Goal: Navigation & Orientation: Find specific page/section

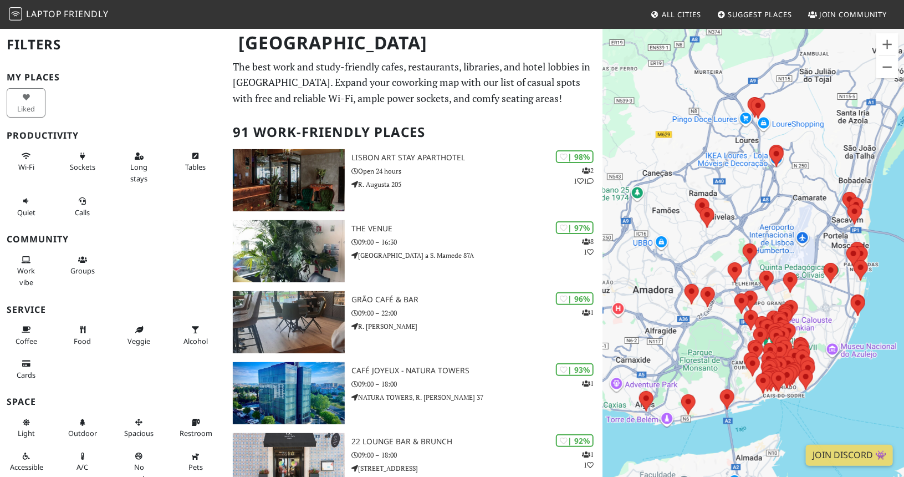
click at [761, 410] on div at bounding box center [754, 266] width 302 height 477
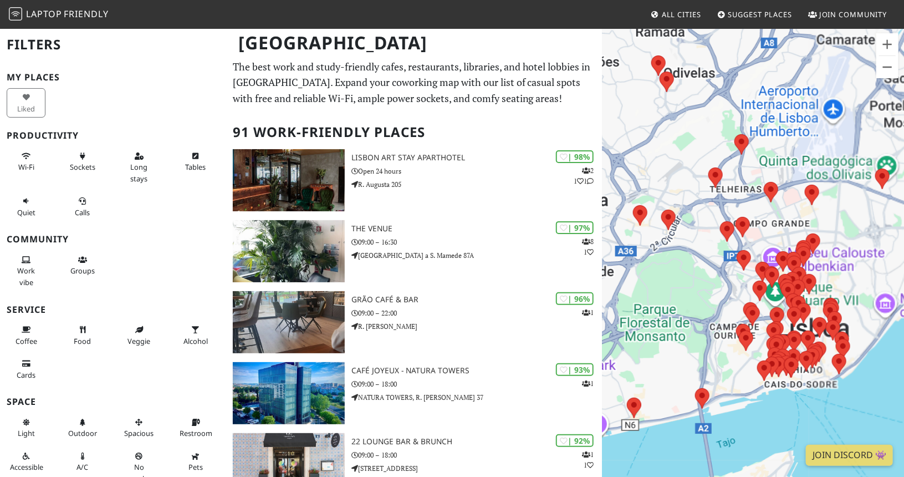
click at [761, 410] on div at bounding box center [754, 266] width 302 height 477
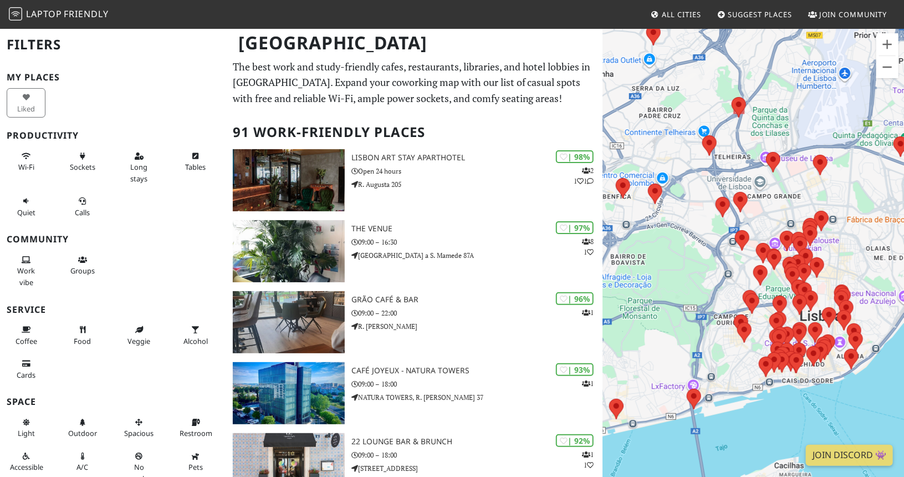
click at [761, 410] on div at bounding box center [754, 266] width 302 height 477
click at [810, 390] on div at bounding box center [754, 266] width 302 height 477
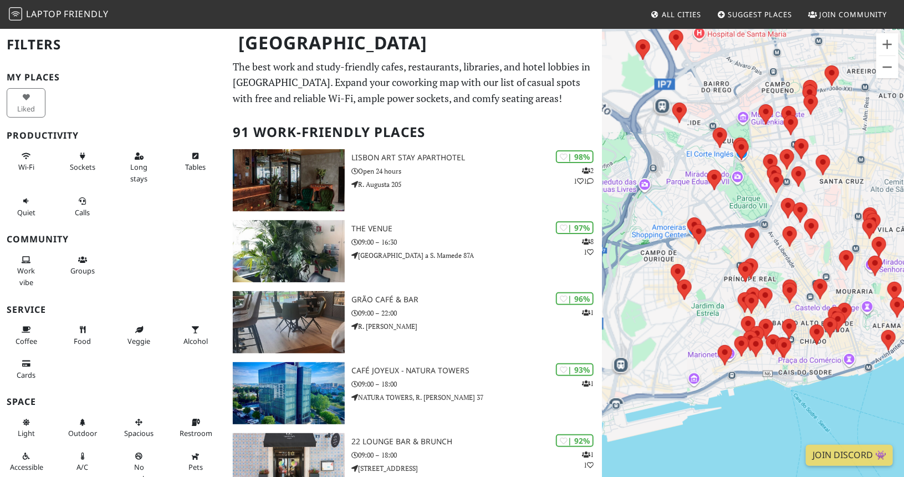
click at [810, 390] on div at bounding box center [754, 266] width 302 height 477
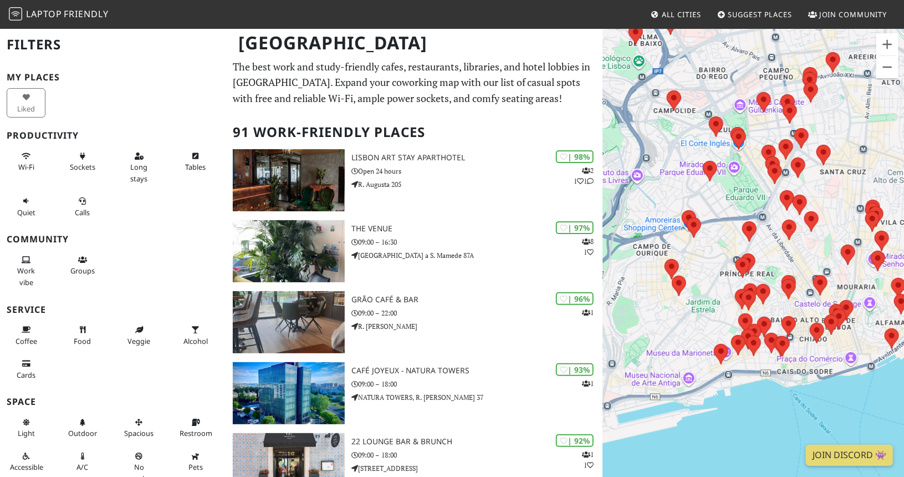
click at [810, 390] on div at bounding box center [754, 266] width 302 height 477
click at [788, 382] on div at bounding box center [754, 266] width 302 height 477
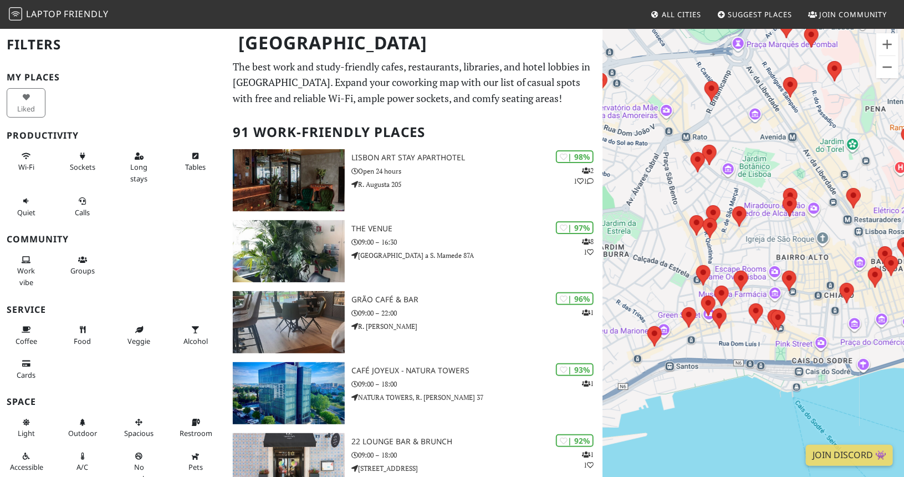
click at [754, 349] on div at bounding box center [754, 266] width 302 height 477
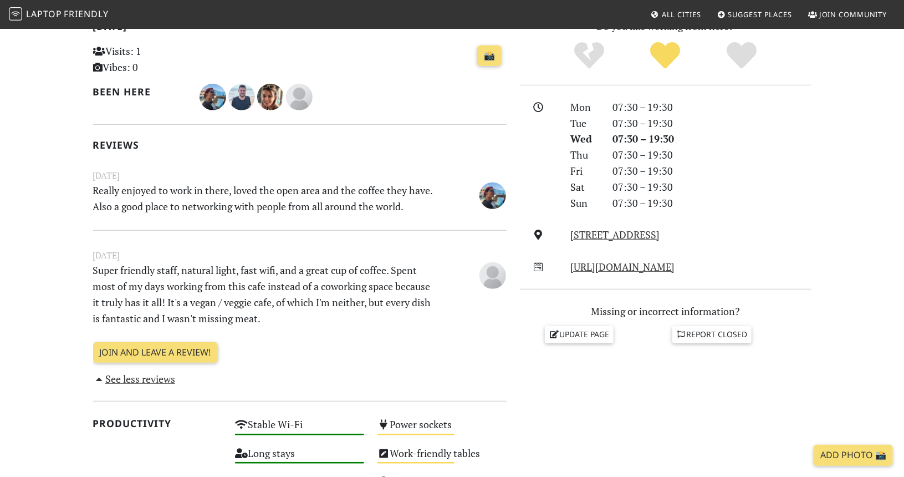
scroll to position [323, 0]
